Goal: Information Seeking & Learning: Find specific fact

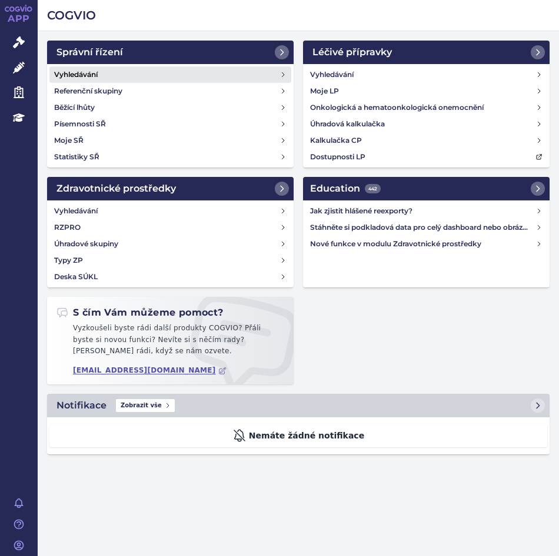
click at [62, 72] on h4 "Vyhledávání" at bounding box center [76, 75] width 44 height 12
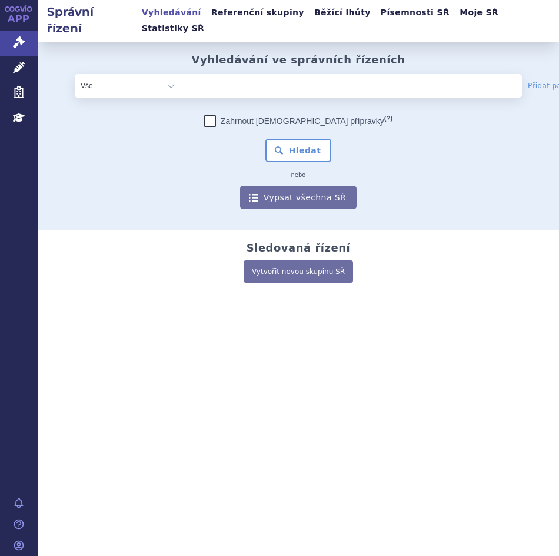
click at [222, 74] on ul at bounding box center [316, 83] width 270 height 19
click at [181, 74] on select at bounding box center [181, 85] width 1 height 24
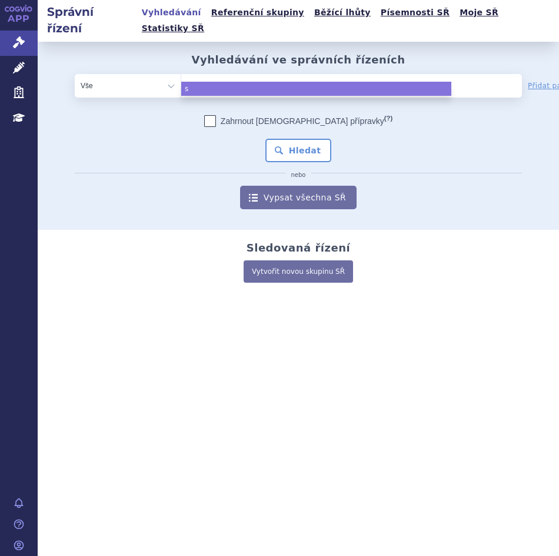
type input "su"
type input "sukl"
type input "sukls"
type input "sukls1"
type input "sukls11"
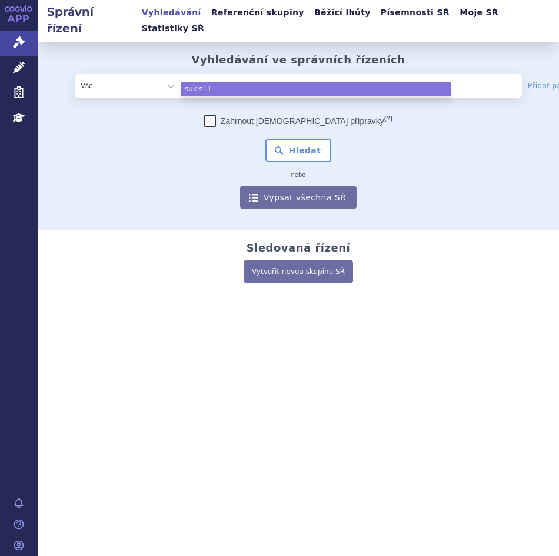
type input "sukls114"
type input "sukls1145"
type input "sukls11455"
type input "sukls114552"
type input "sukls114552/"
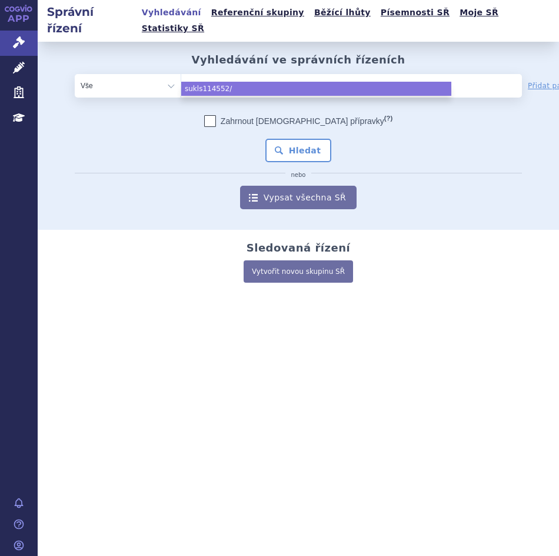
type input "sukls114552/20"
type input "sukls114552/202"
type input "sukls114552/2025"
select select "sukls114552/2025"
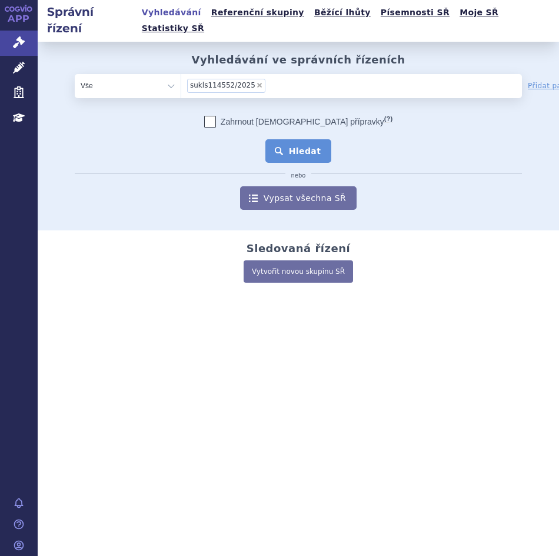
click at [282, 139] on button "Hledat" at bounding box center [298, 151] width 66 height 24
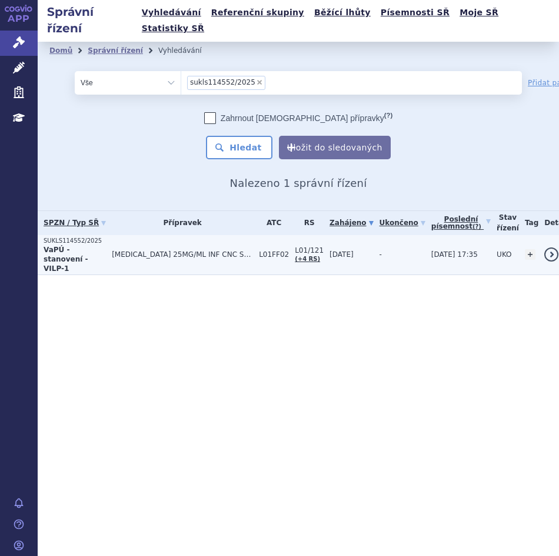
click at [88, 246] on strong "VaPÚ - stanovení - VILP-1" at bounding box center [66, 259] width 45 height 27
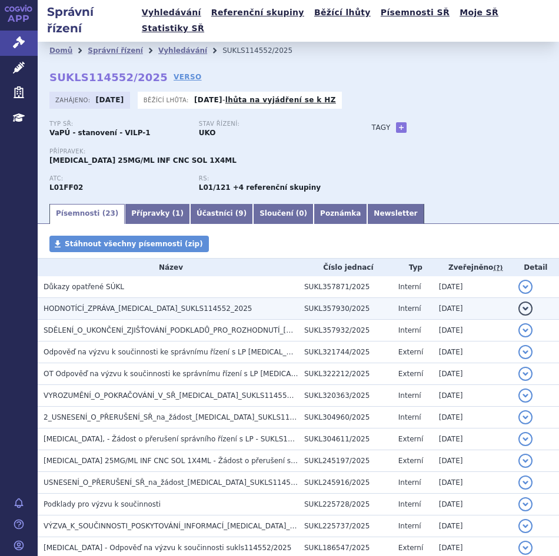
click at [116, 305] on span "HODNOTÍCÍ_ZPRÁVA_KEYTRUDA_SUKLS114552_2025" at bounding box center [148, 309] width 209 height 8
